Goal: Information Seeking & Learning: Learn about a topic

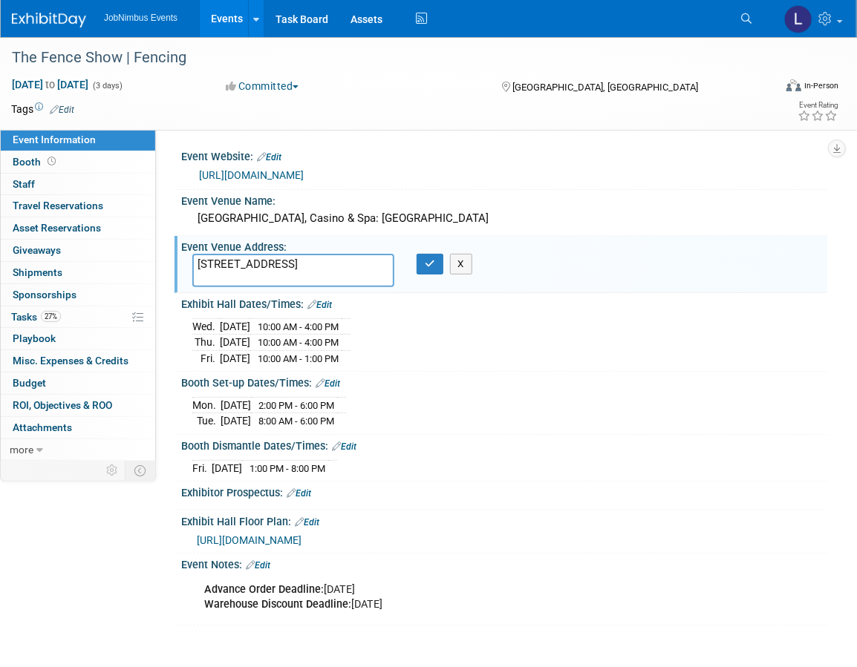
click at [396, 180] on div "[URL][DOMAIN_NAME]" at bounding box center [507, 175] width 617 height 17
click at [282, 172] on link "[URL][DOMAIN_NAME]" at bounding box center [251, 175] width 105 height 12
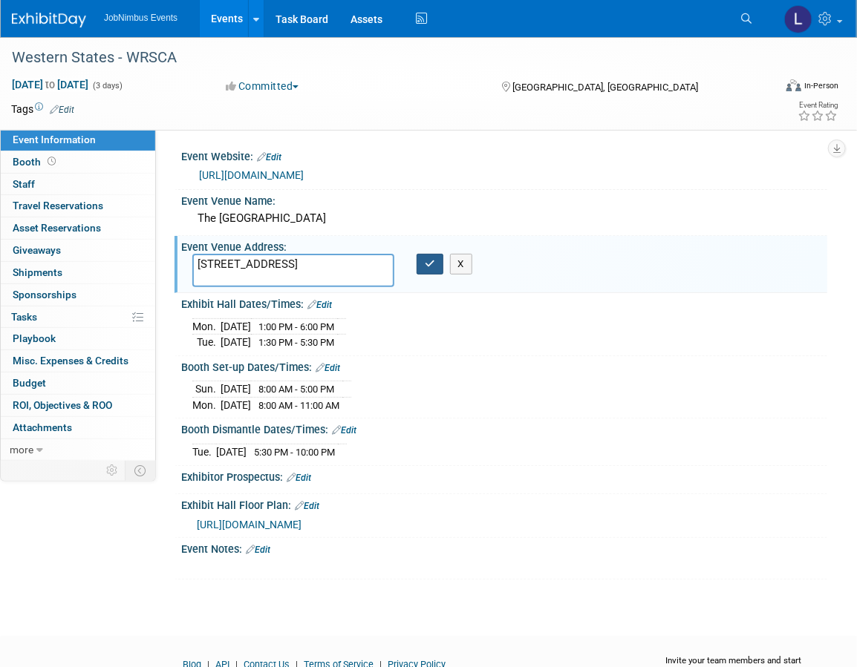
click at [424, 268] on button "button" at bounding box center [429, 264] width 27 height 21
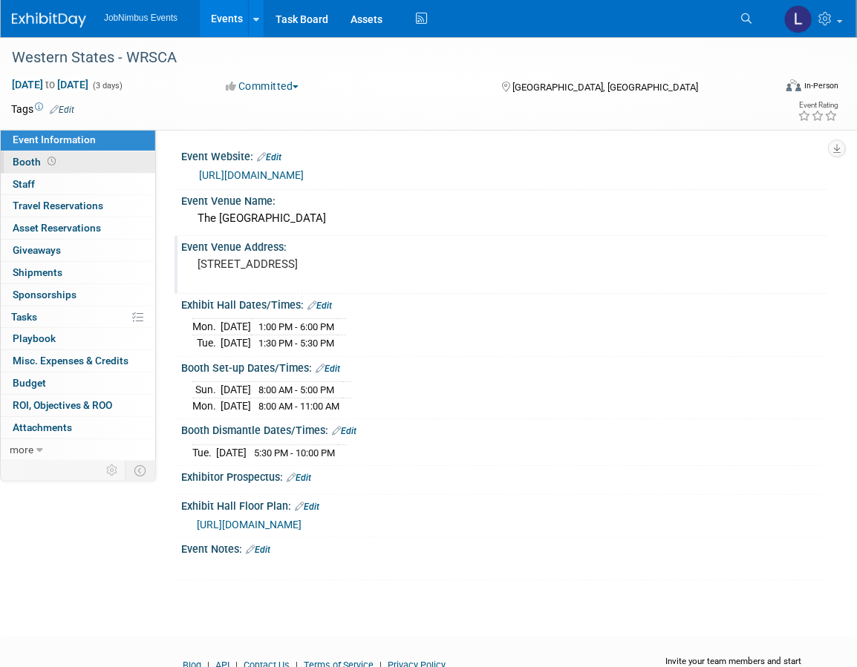
click at [39, 164] on span "Booth" at bounding box center [36, 162] width 46 height 12
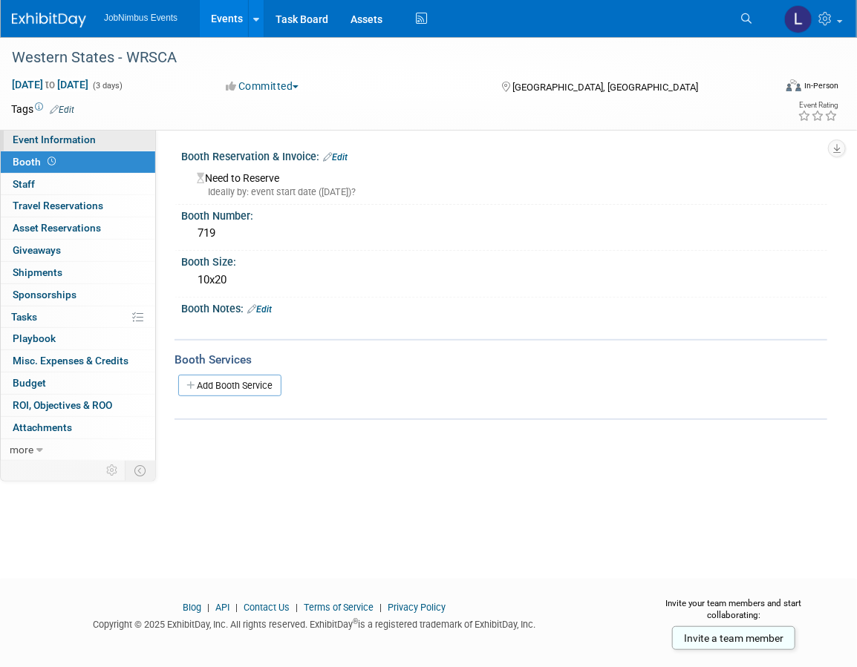
click at [59, 141] on span "Event Information" at bounding box center [54, 140] width 83 height 12
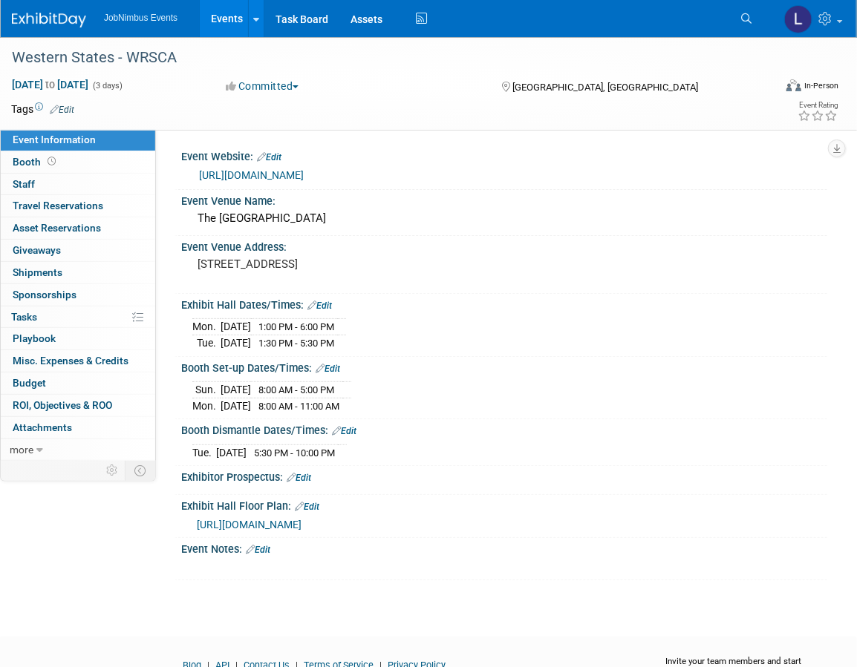
click at [284, 178] on link "[URL][DOMAIN_NAME]" at bounding box center [251, 175] width 105 height 12
click at [301, 521] on span "[URL][DOMAIN_NAME]" at bounding box center [249, 525] width 105 height 12
click at [391, 269] on pre "[STREET_ADDRESS]" at bounding box center [315, 264] width 237 height 13
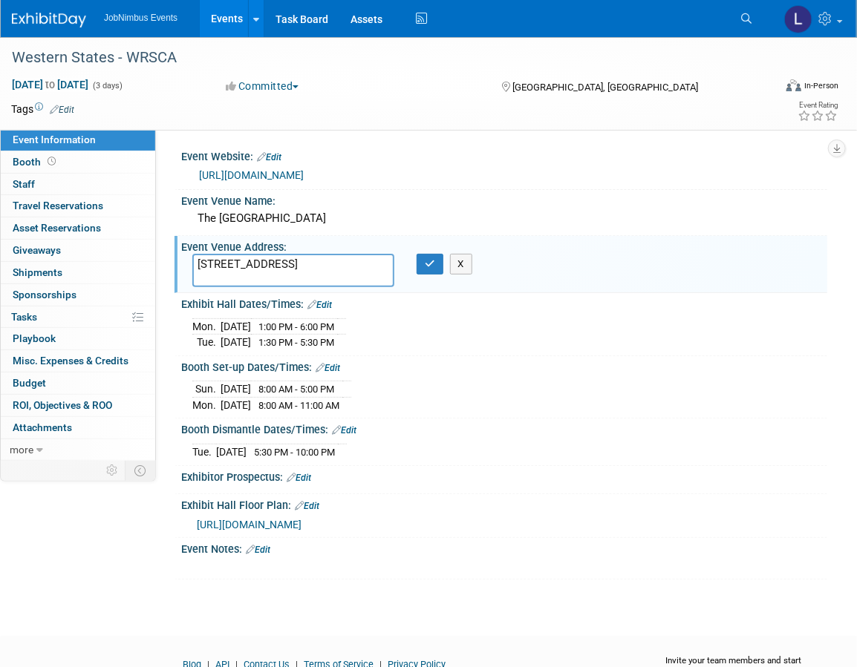
drag, startPoint x: 241, startPoint y: 276, endPoint x: 182, endPoint y: 266, distance: 59.6
click at [182, 266] on div "[STREET_ADDRESS]" at bounding box center [293, 270] width 224 height 33
click at [590, 382] on div "[DATE] 8:00 AM - 5:00 PM [DATE] 8:00 AM - 11:00 AM" at bounding box center [504, 395] width 624 height 36
click at [301, 519] on span "[URL][DOMAIN_NAME]" at bounding box center [249, 525] width 105 height 12
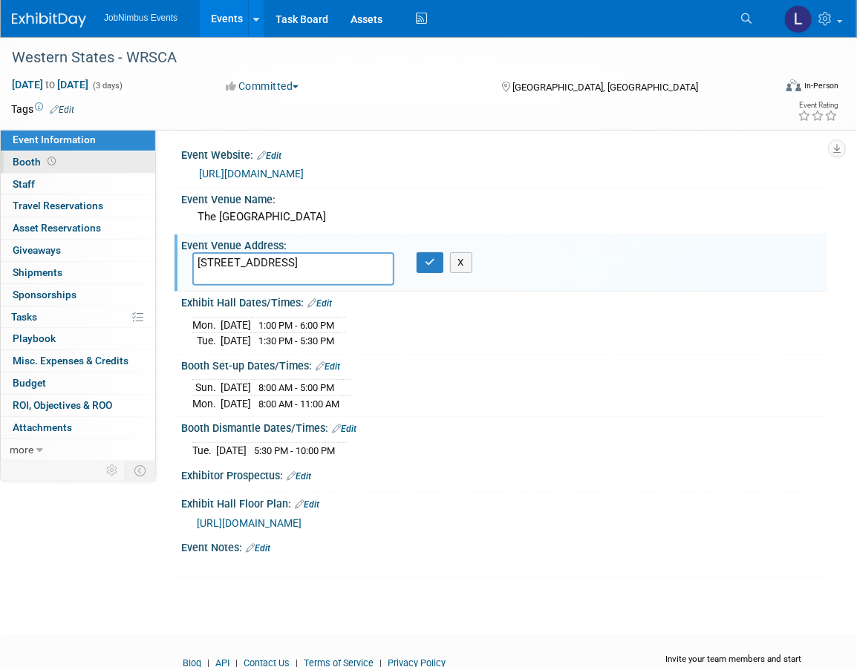
click at [85, 168] on link "Booth" at bounding box center [78, 162] width 154 height 22
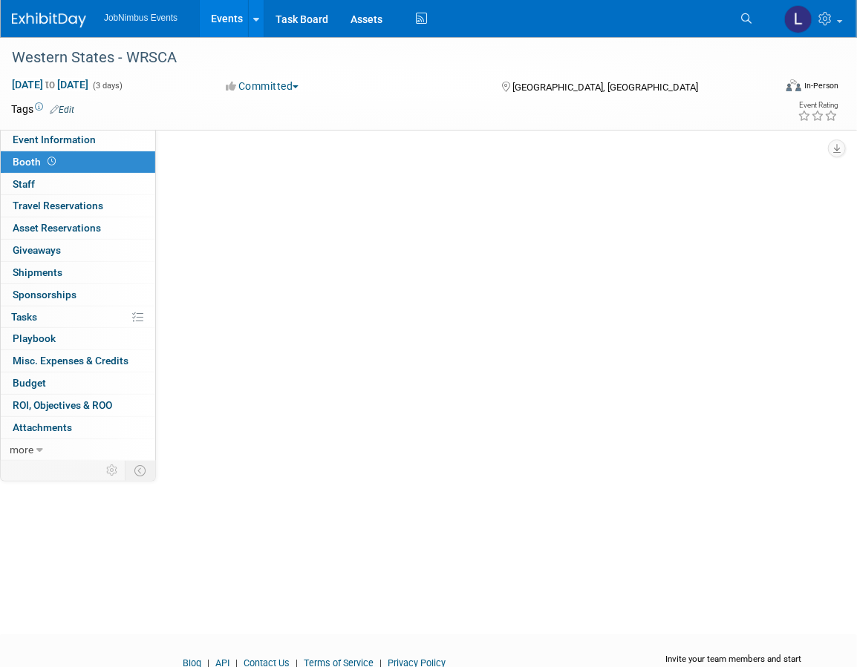
scroll to position [0, 0]
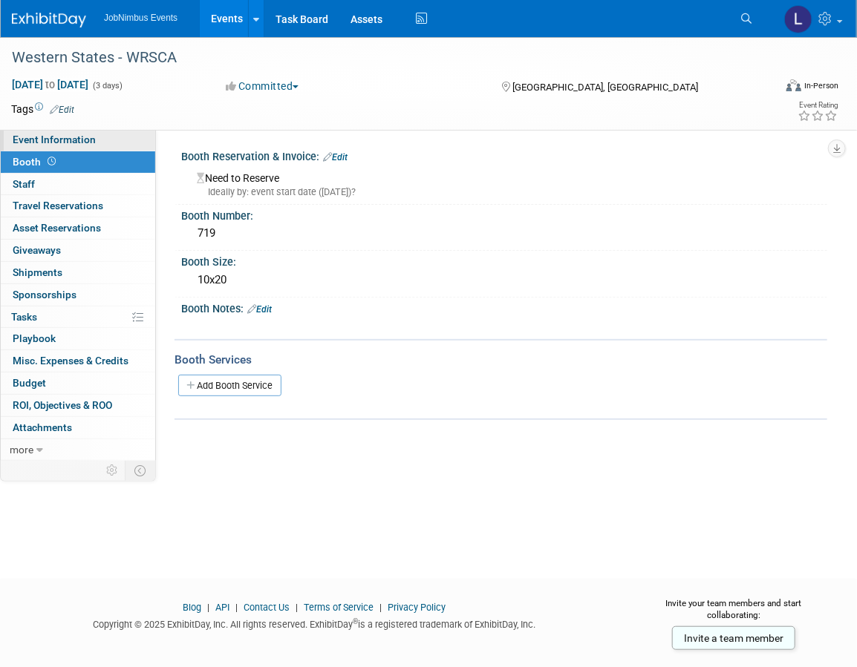
click at [89, 134] on span "Event Information" at bounding box center [54, 140] width 83 height 12
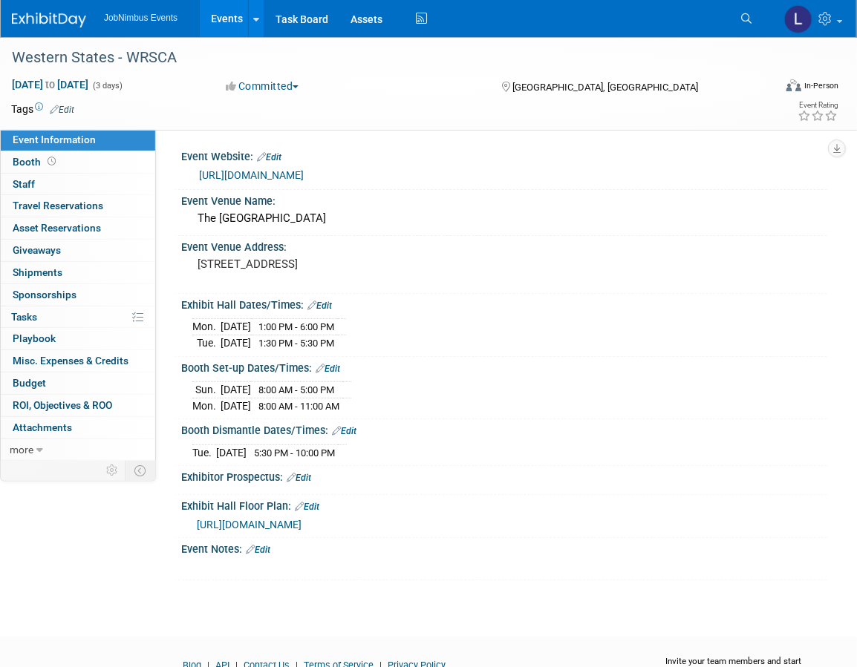
click at [301, 519] on span "[URL][DOMAIN_NAME]" at bounding box center [249, 525] width 105 height 12
